Goal: Information Seeking & Learning: Learn about a topic

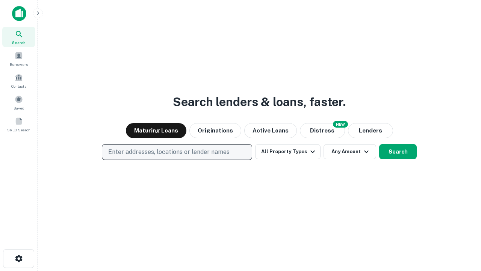
click at [177, 152] on p "Enter addresses, locations or lender names" at bounding box center [168, 151] width 121 height 9
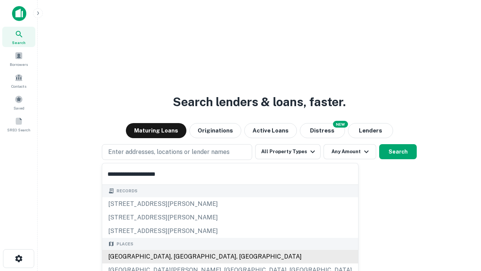
click at [180, 257] on div "[GEOGRAPHIC_DATA], [GEOGRAPHIC_DATA], [GEOGRAPHIC_DATA]" at bounding box center [230, 257] width 256 height 14
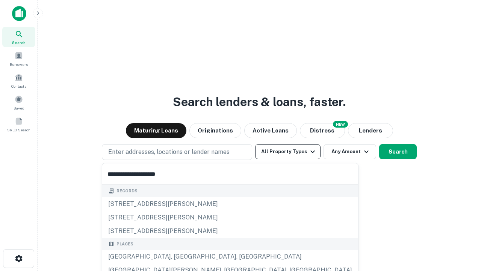
click at [288, 152] on button "All Property Types" at bounding box center [287, 151] width 65 height 15
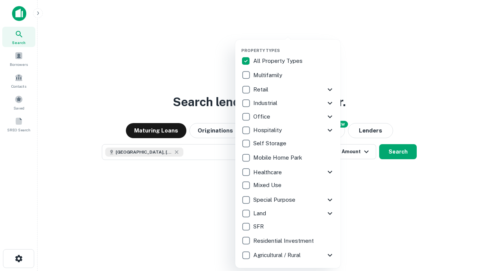
click at [294, 46] on button "button" at bounding box center [293, 46] width 105 height 0
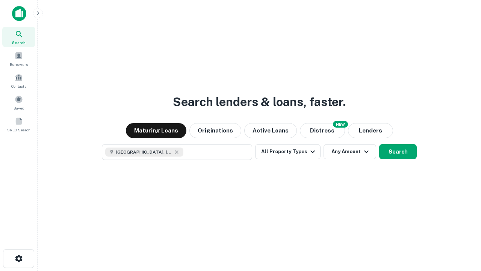
scroll to position [12, 0]
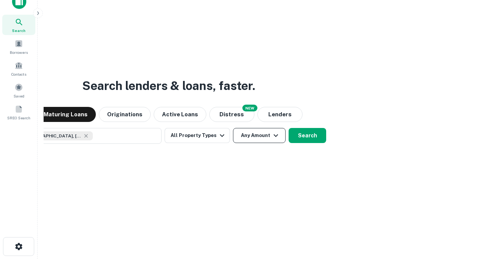
click at [233, 128] on button "Any Amount" at bounding box center [259, 135] width 53 height 15
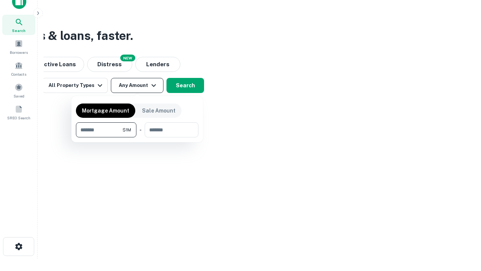
type input "*******"
click at [137, 137] on button "button" at bounding box center [137, 137] width 123 height 0
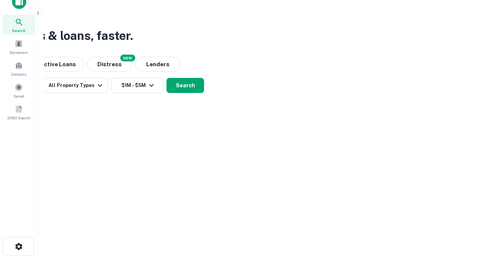
scroll to position [12, 0]
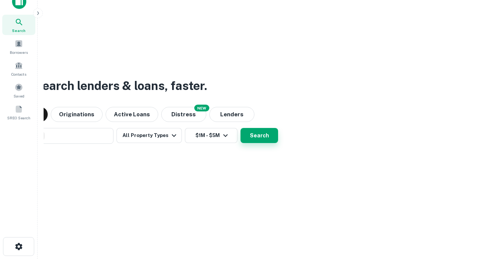
click at [241, 128] on button "Search" at bounding box center [260, 135] width 38 height 15
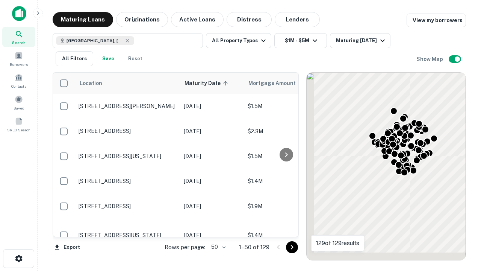
click at [217, 247] on body "Search Borrowers Contacts Saved SREO Search Maturing Loans Originations Active …" at bounding box center [240, 135] width 481 height 271
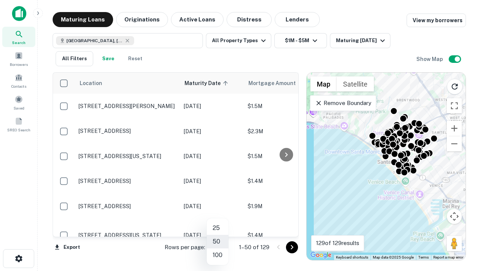
click at [218, 228] on li "25" at bounding box center [218, 228] width 22 height 14
type input "**"
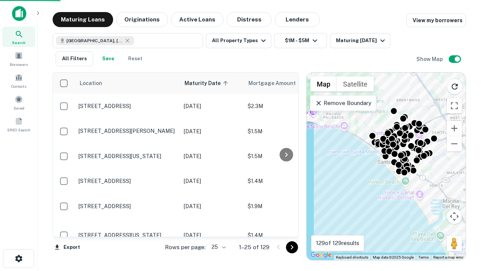
click at [292, 247] on icon "Go to next page" at bounding box center [292, 247] width 9 height 9
